Goal: Task Accomplishment & Management: Manage account settings

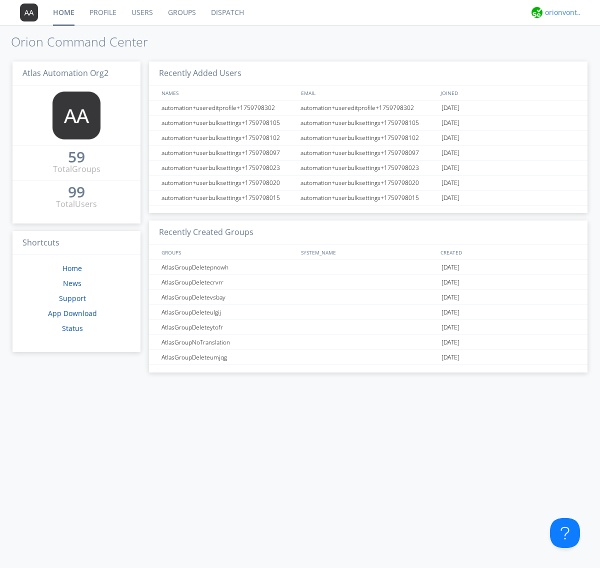
click at [561, 13] on div "orionvontas+atlas+automation+org2" at bounding box center [564, 13] width 38 height 10
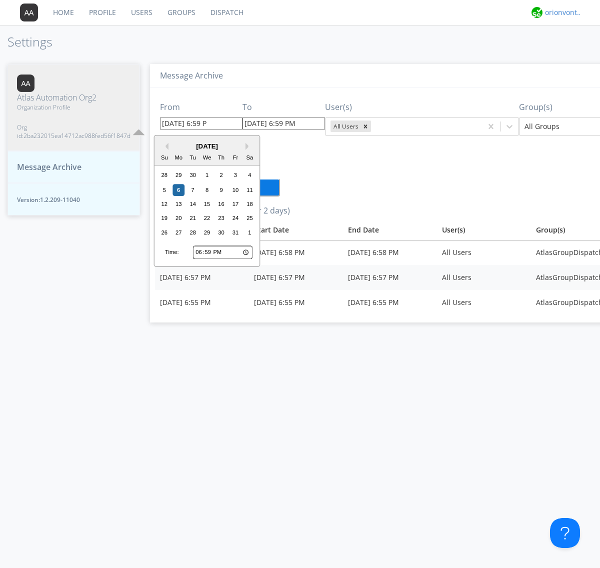
type input "[DATE] 6:59 PM"
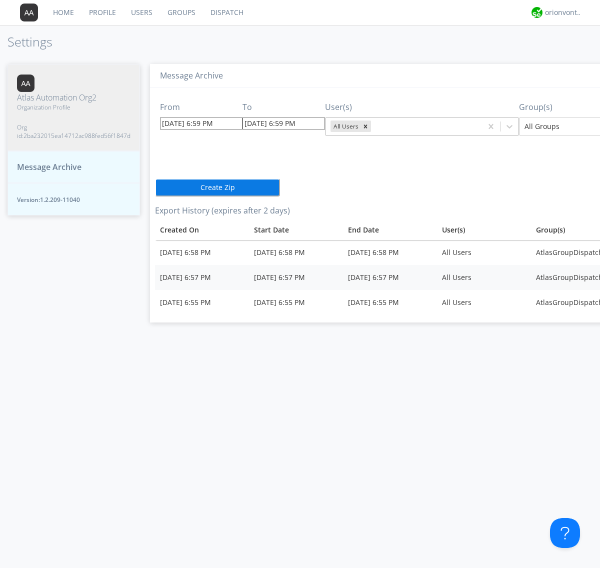
click at [364, 126] on icon "Remove All Users" at bounding box center [366, 127] width 4 height 4
click at [373, 126] on input "text" at bounding box center [374, 127] width 2 height 10
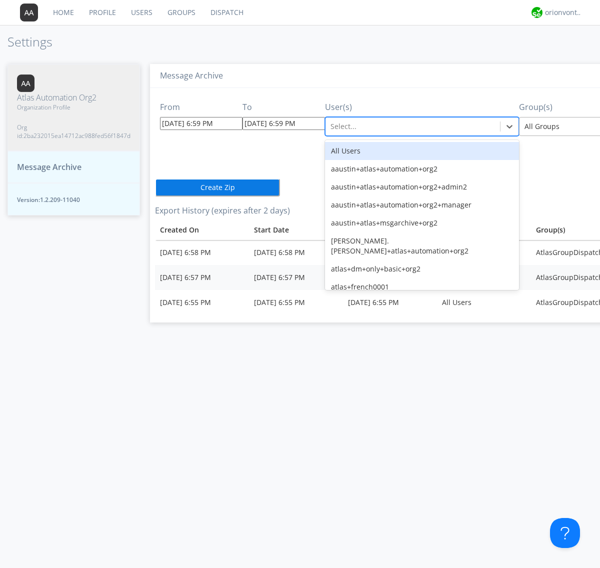
click at [555, 126] on div at bounding box center [598, 127] width 147 height 12
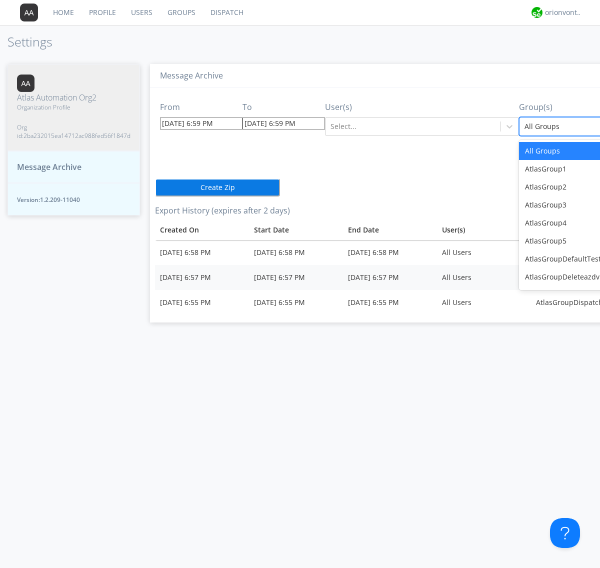
click at [155, 187] on button "Create Zip" at bounding box center [217, 188] width 125 height 18
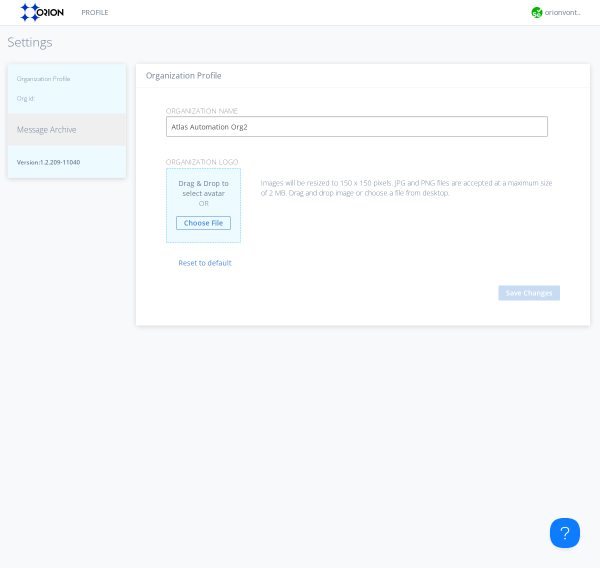
click at [47, 136] on span "Message Archive" at bounding box center [47, 130] width 60 height 12
